Goal: Information Seeking & Learning: Understand process/instructions

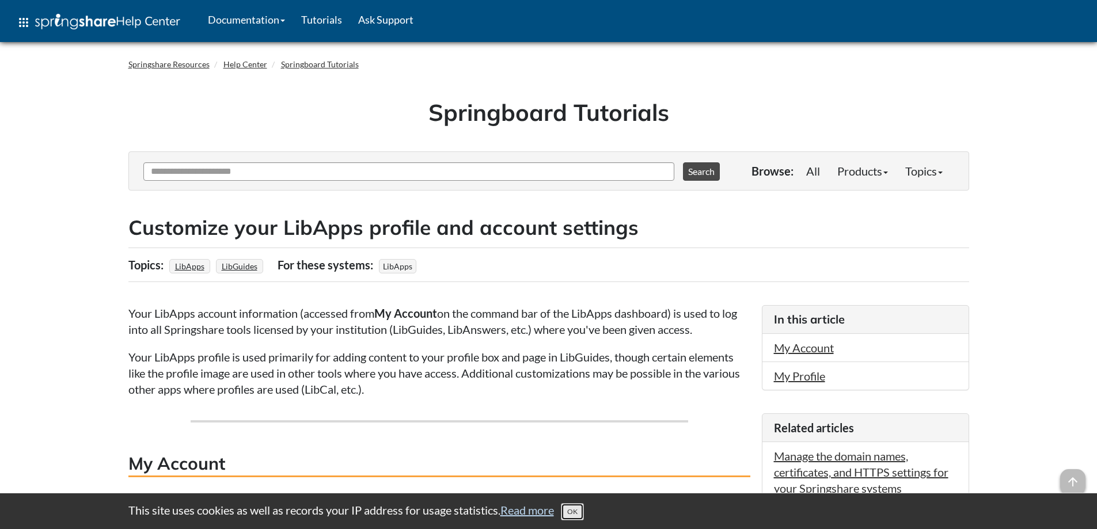
click at [582, 511] on button "OK" at bounding box center [572, 511] width 23 height 17
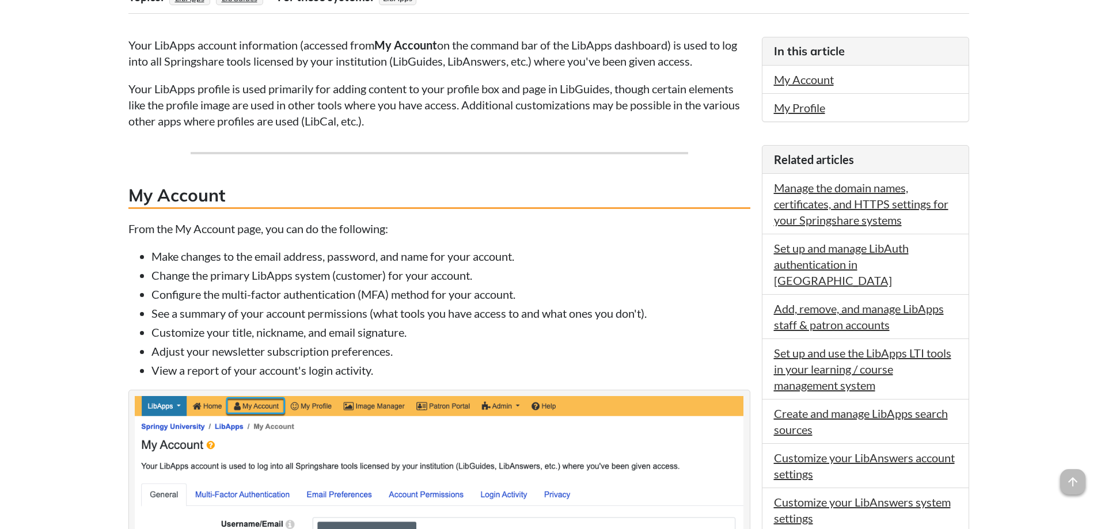
scroll to position [288, 0]
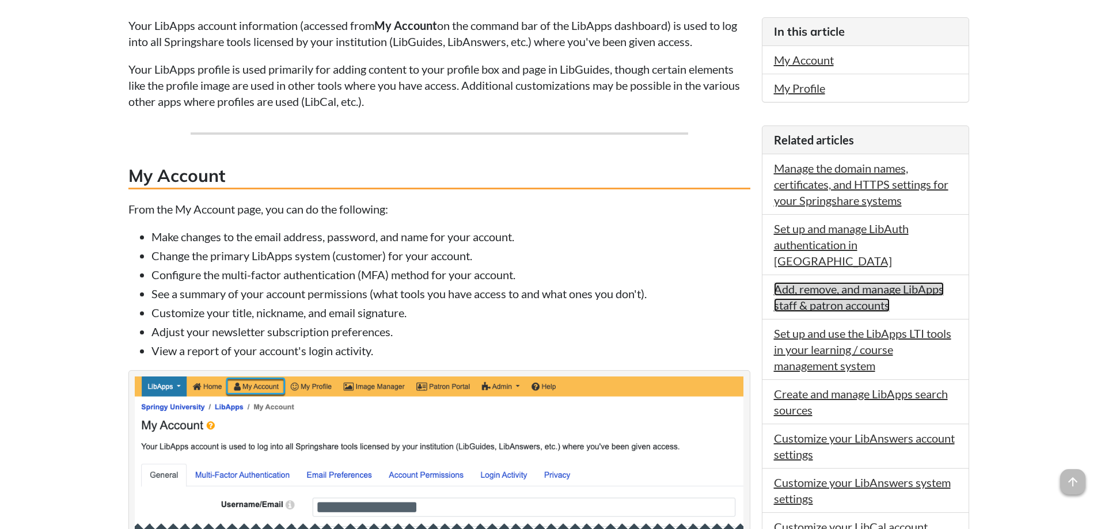
click at [857, 282] on link "Add, remove, and manage LibApps staff & patron accounts" at bounding box center [859, 297] width 170 height 30
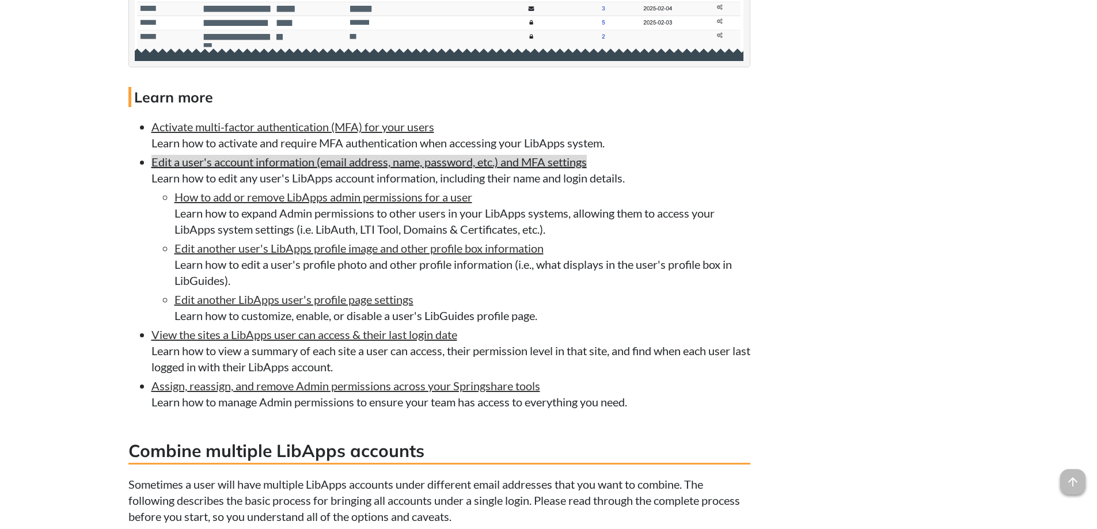
scroll to position [2130, 0]
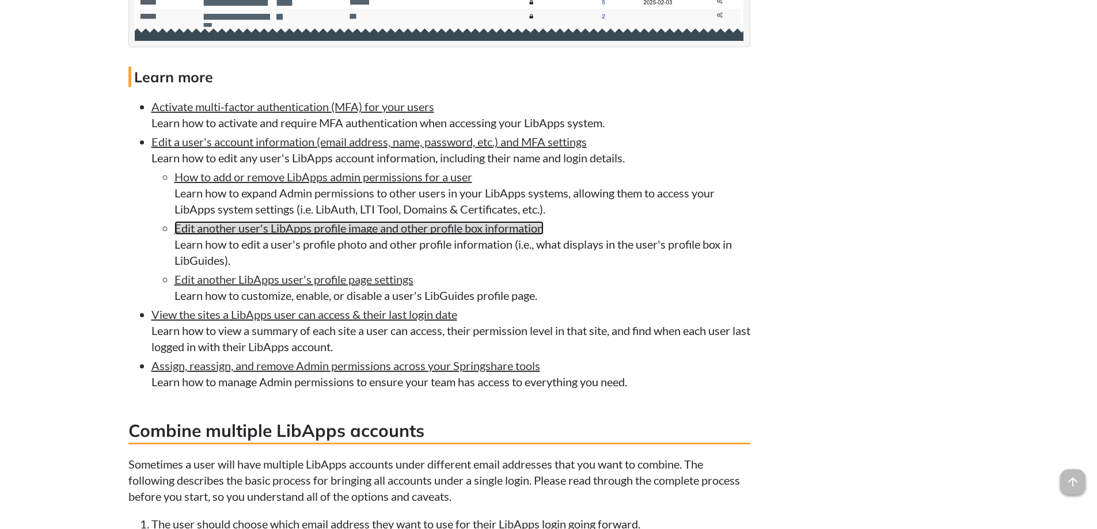
click at [379, 235] on link "Edit another user's LibApps profile image and other profile box information" at bounding box center [358, 228] width 369 height 14
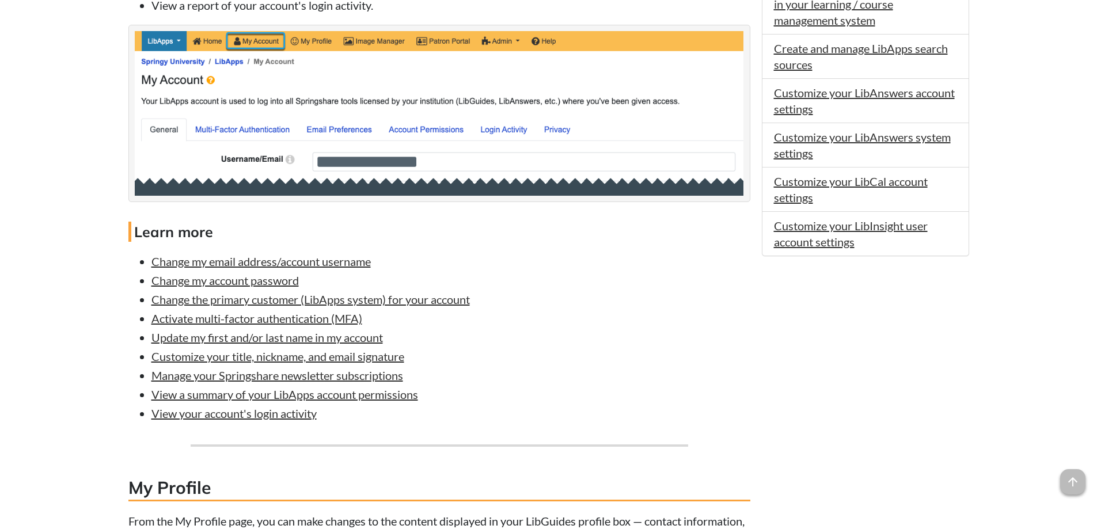
scroll to position [691, 0]
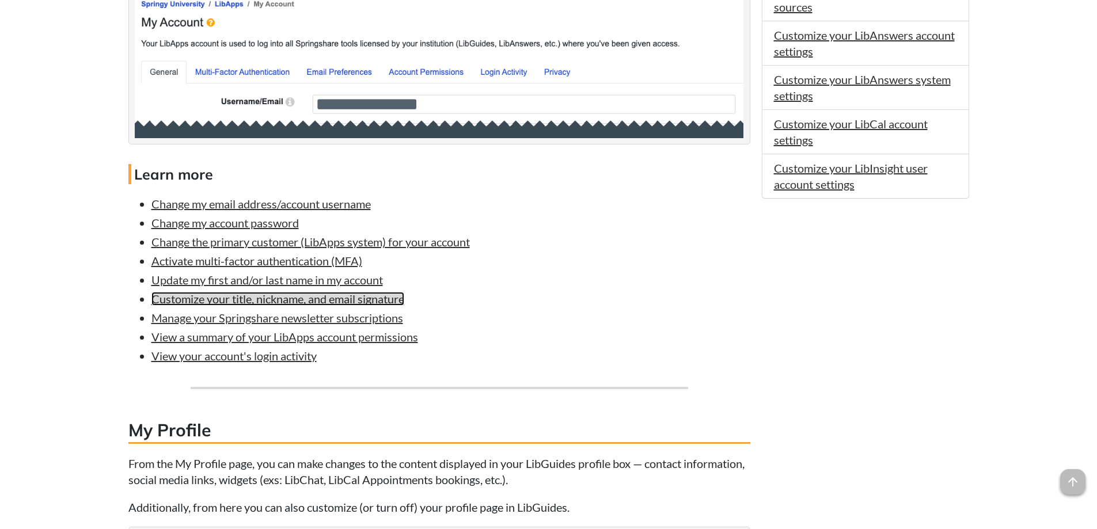
click at [330, 302] on link "Customize your title, nickname, and email signature" at bounding box center [277, 299] width 253 height 14
